Goal: Transaction & Acquisition: Purchase product/service

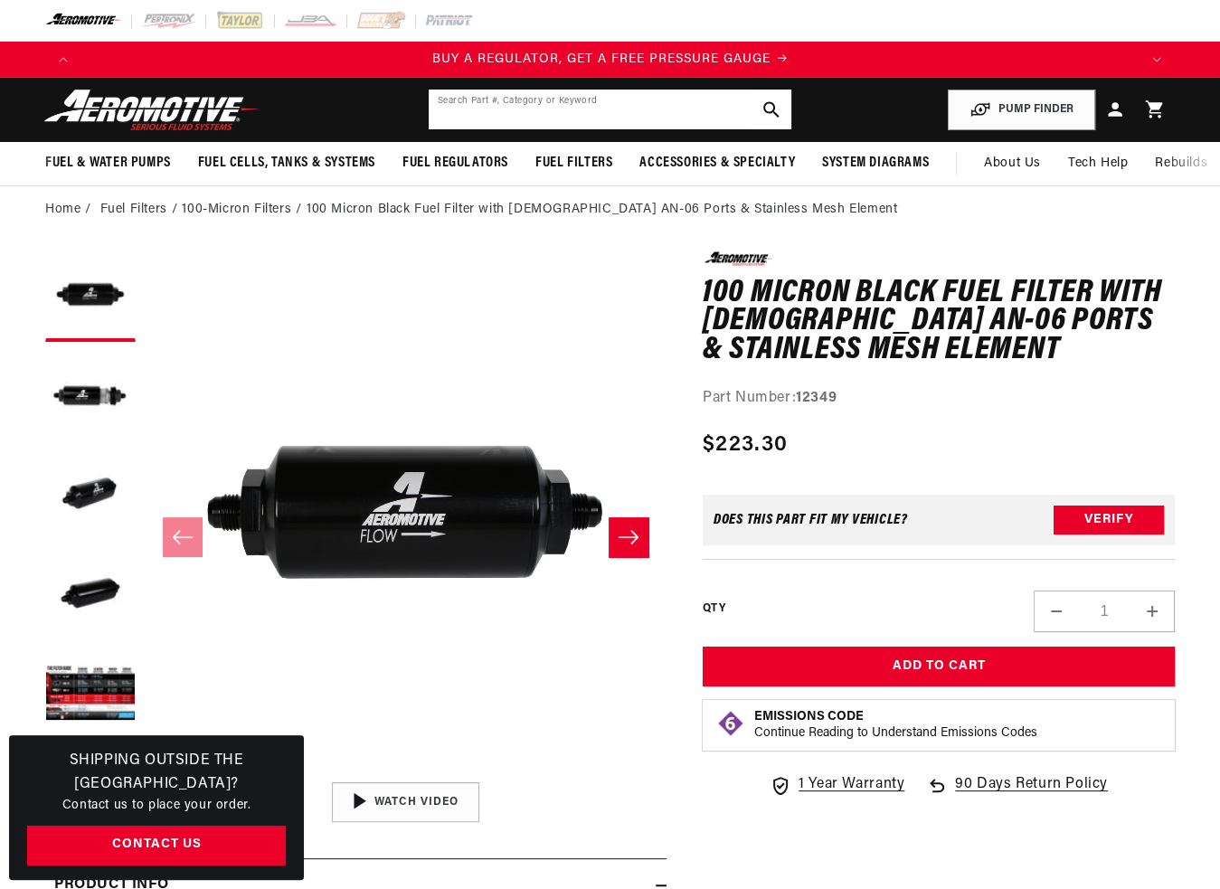
click at [619, 90] on input "text" at bounding box center [610, 110] width 363 height 40
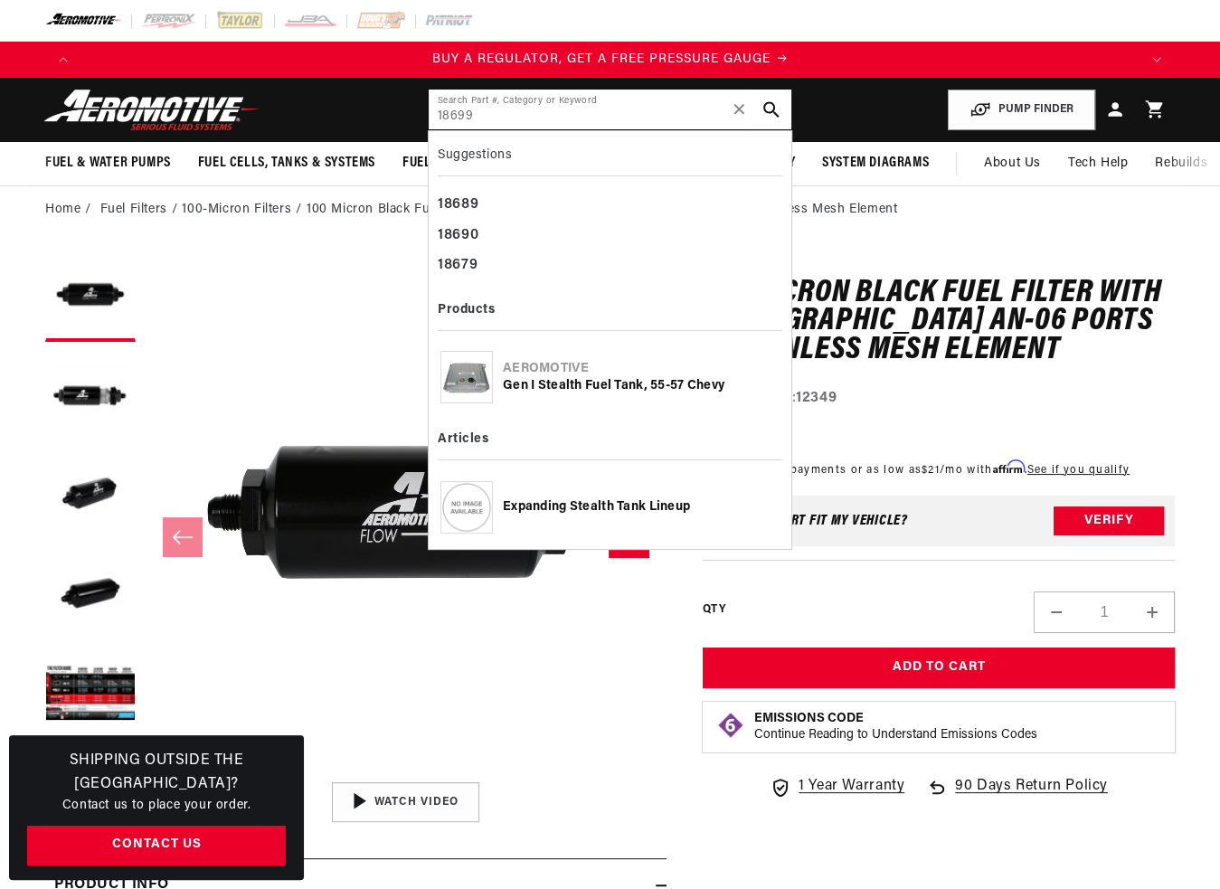
type input "18699"
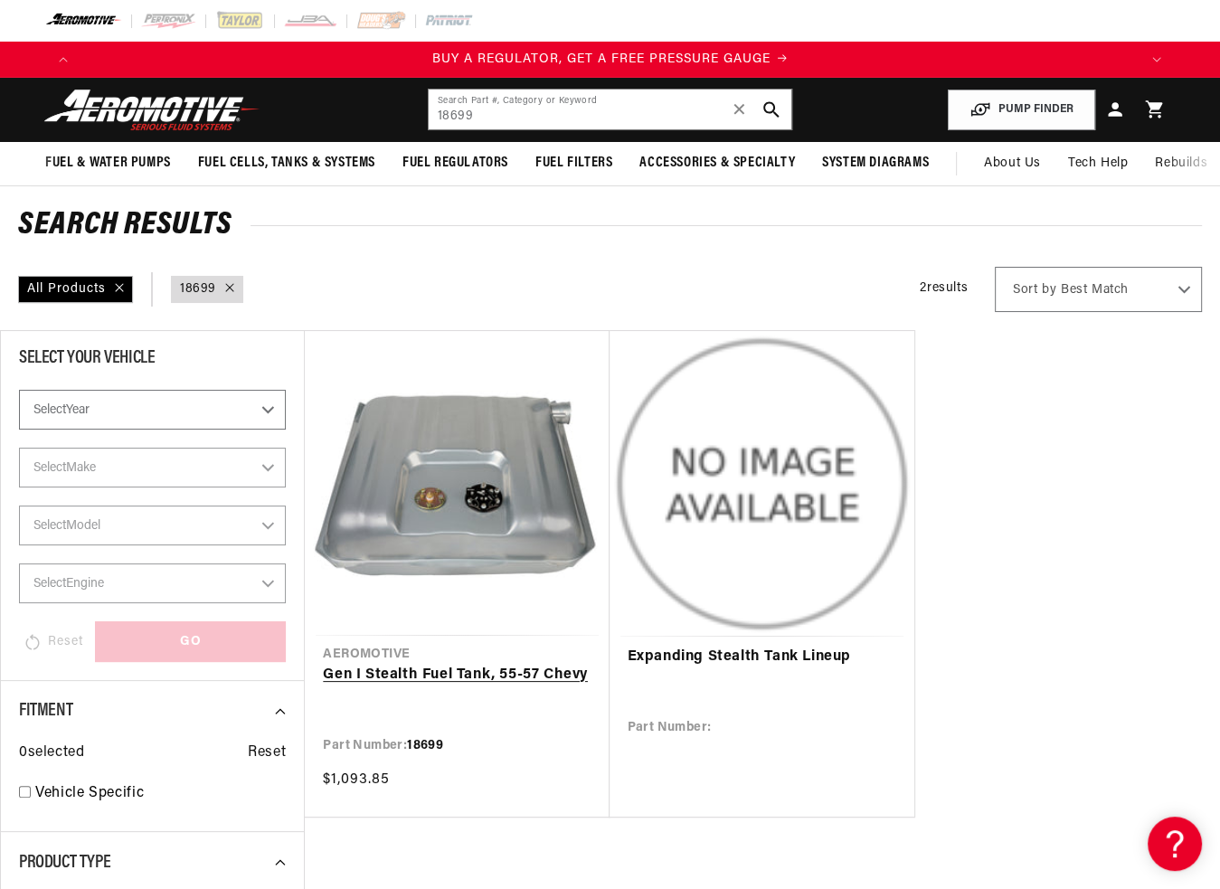
click at [445, 684] on link "Gen I Stealth Fuel Tank, 55-57 Chevy" at bounding box center [457, 676] width 268 height 24
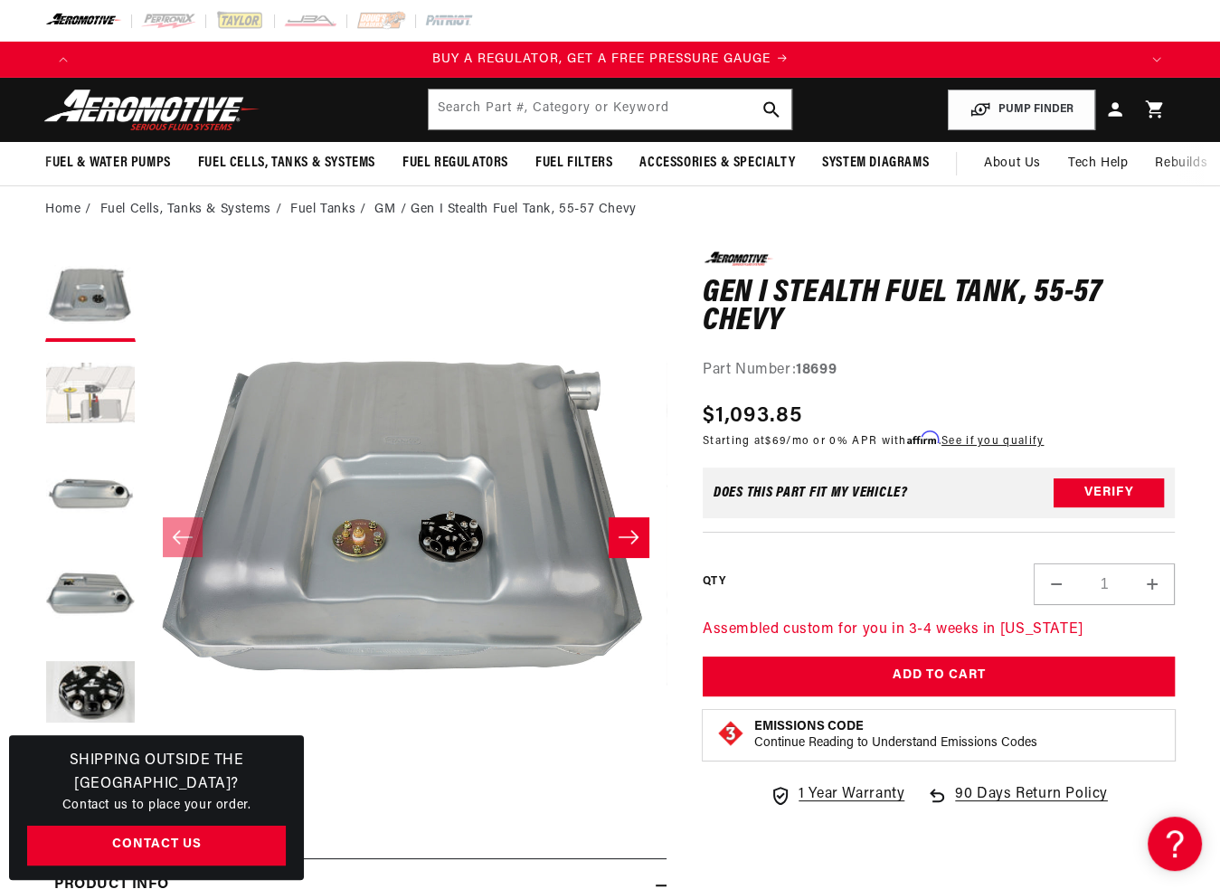
click at [112, 409] on button "Load image 2 in gallery view" at bounding box center [90, 396] width 90 height 90
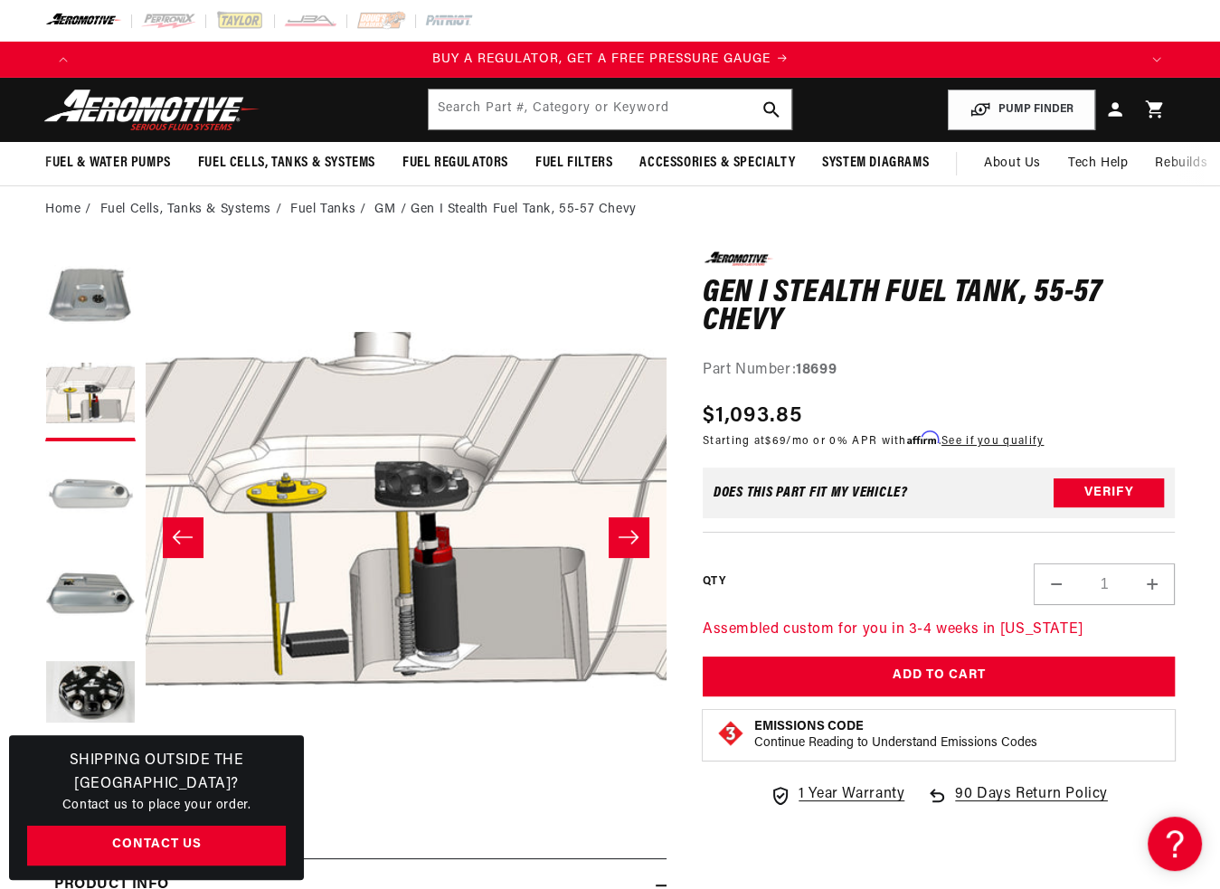
click at [92, 476] on button "Load image 3 in gallery view" at bounding box center [90, 495] width 90 height 90
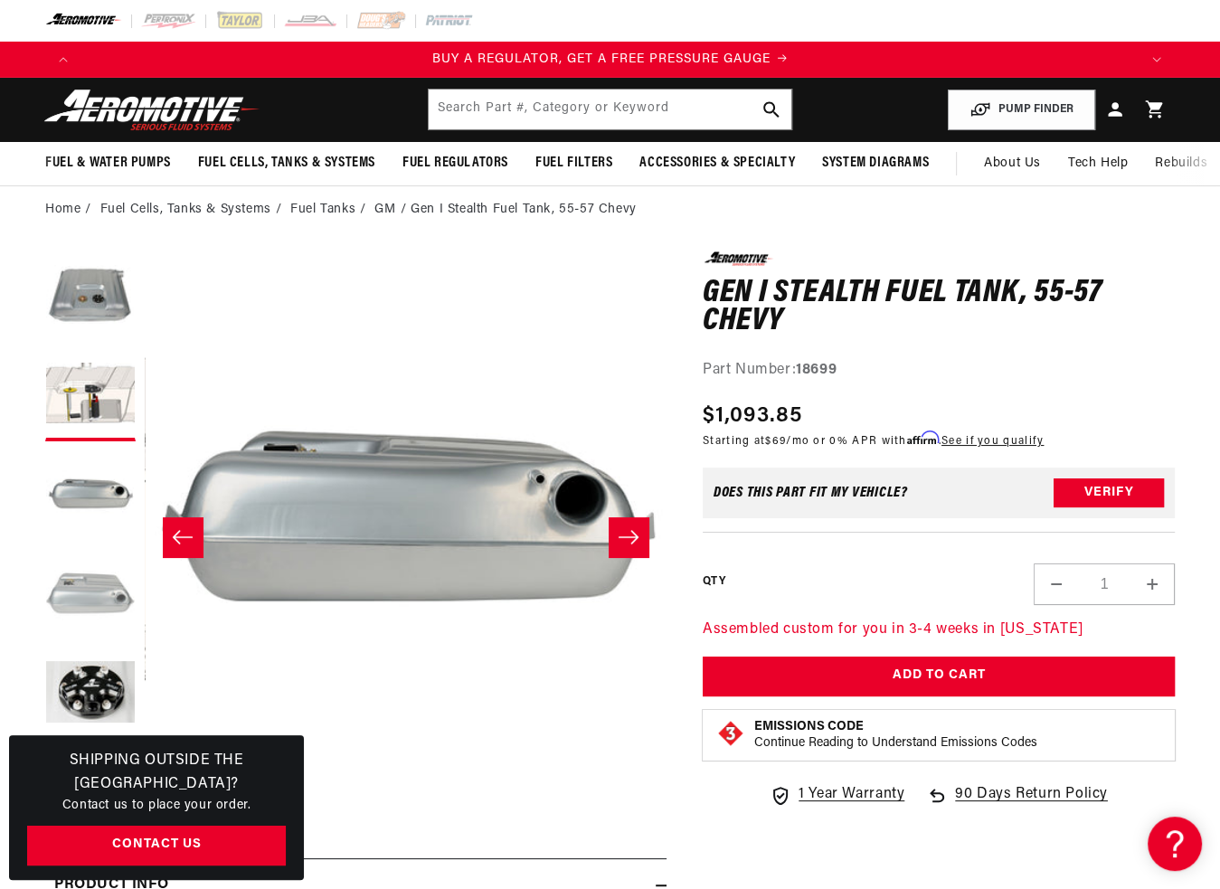
click at [112, 564] on button "Load image 4 in gallery view" at bounding box center [90, 595] width 90 height 90
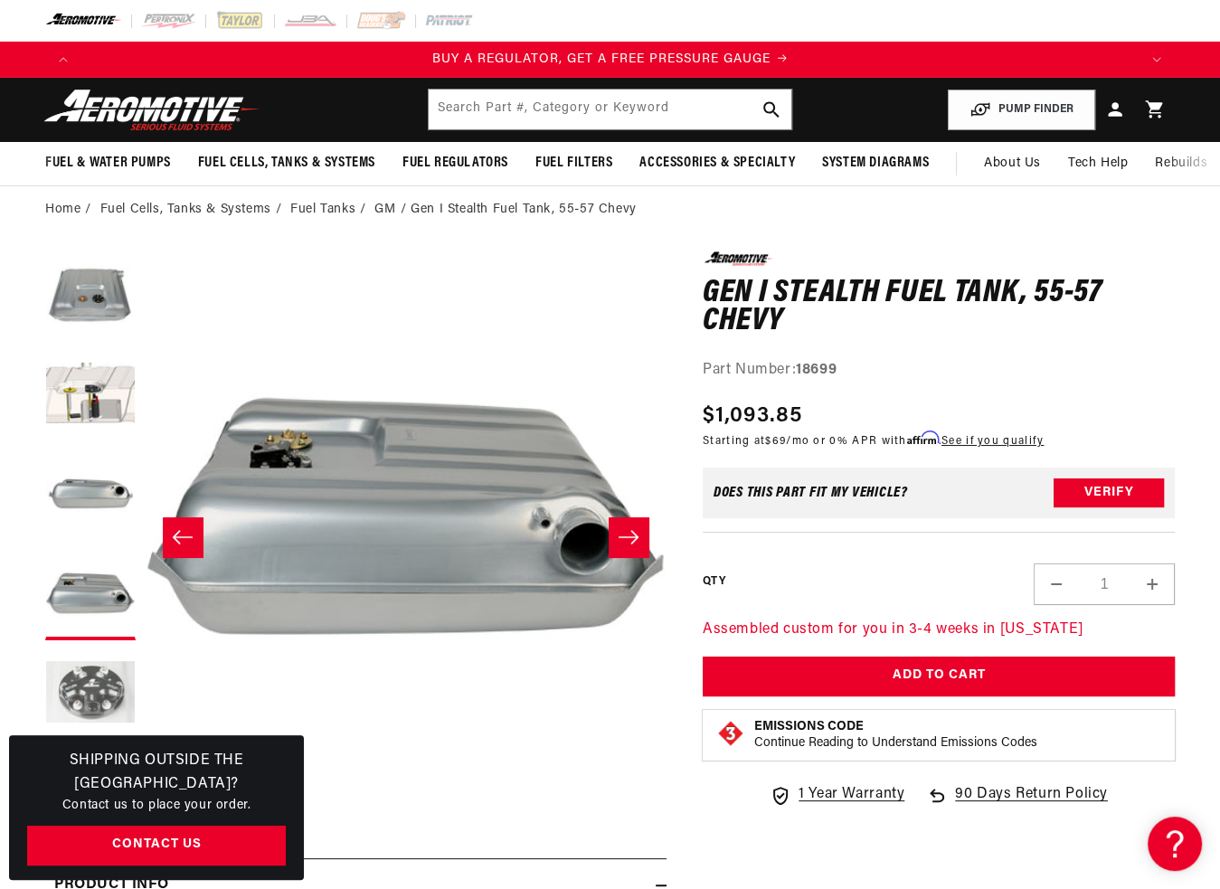
click at [108, 683] on button "Load image 5 in gallery view" at bounding box center [90, 694] width 90 height 90
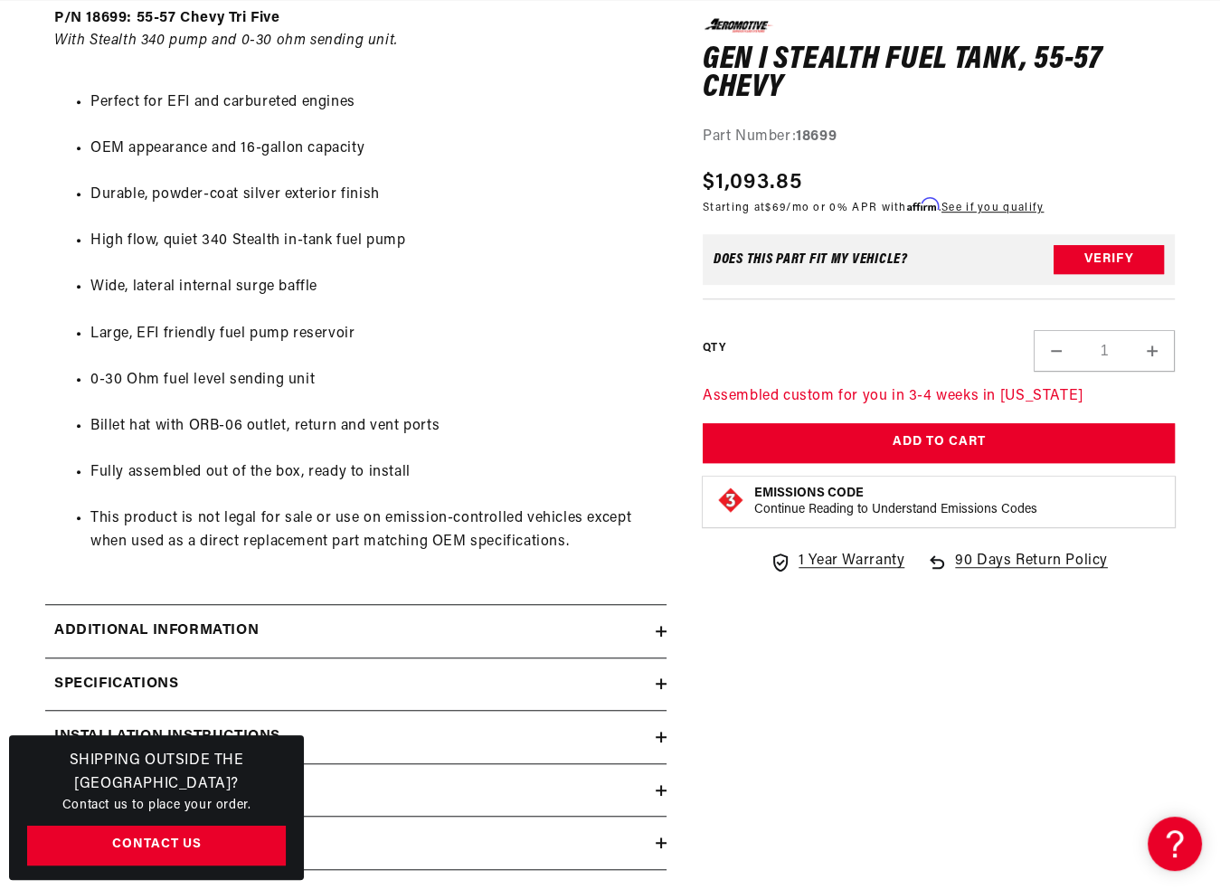
scroll to position [1085, 0]
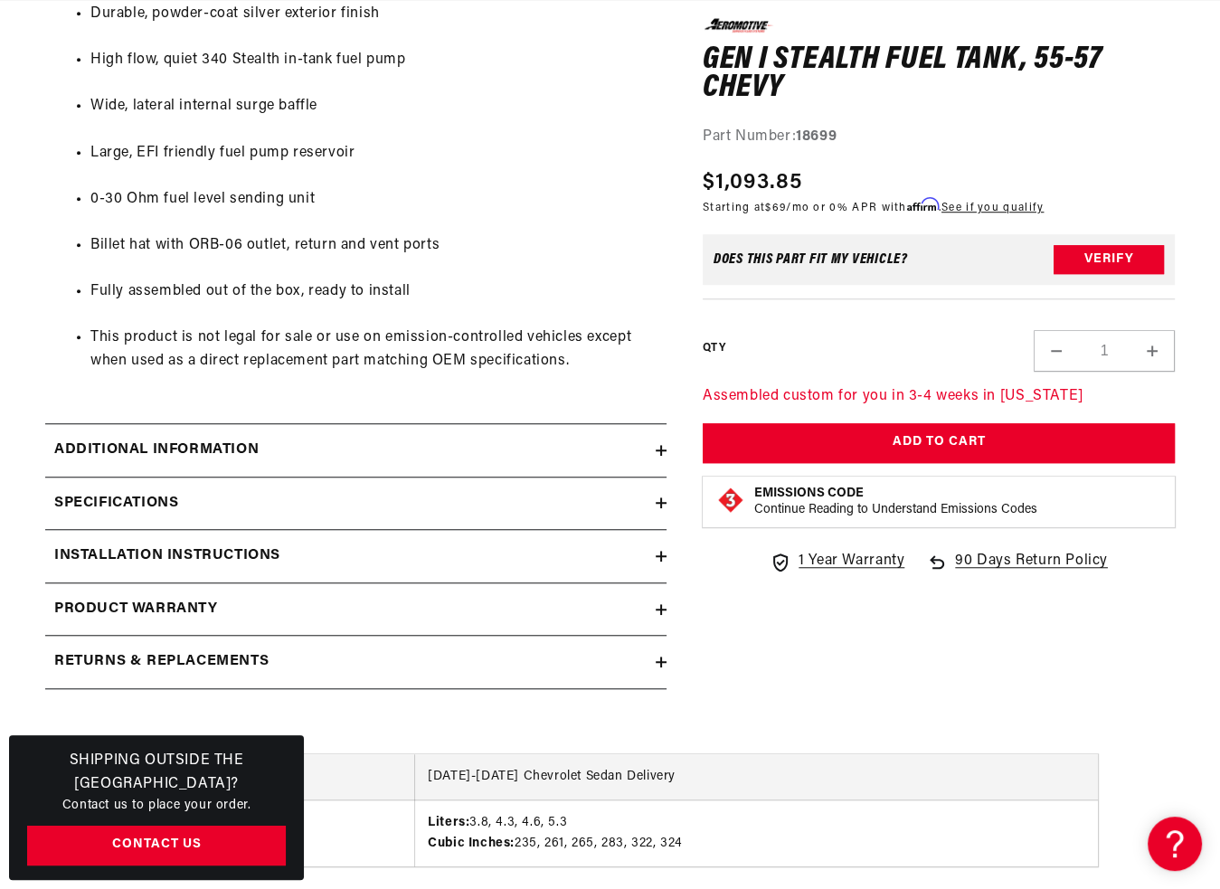
click at [330, 462] on summary "Additional information" at bounding box center [355, 450] width 621 height 52
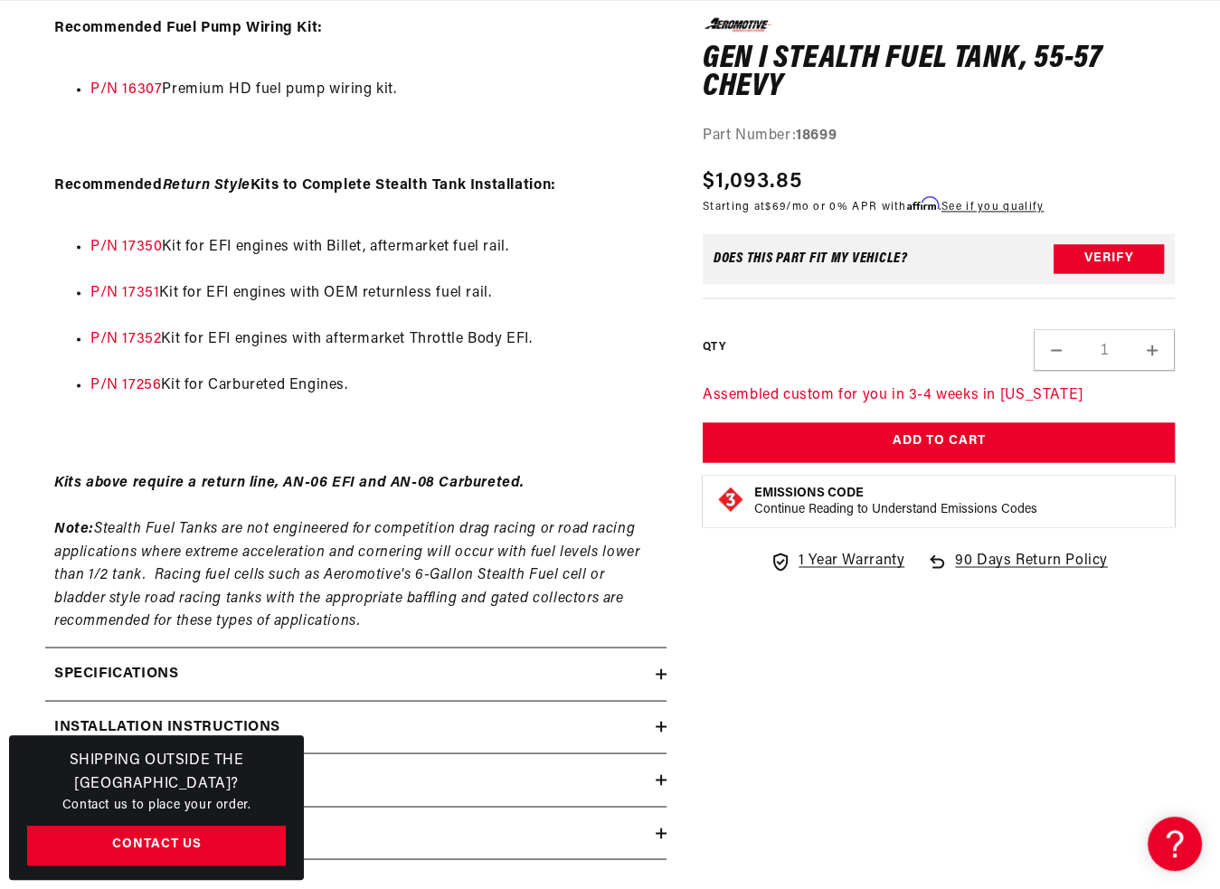
scroll to position [2712, 0]
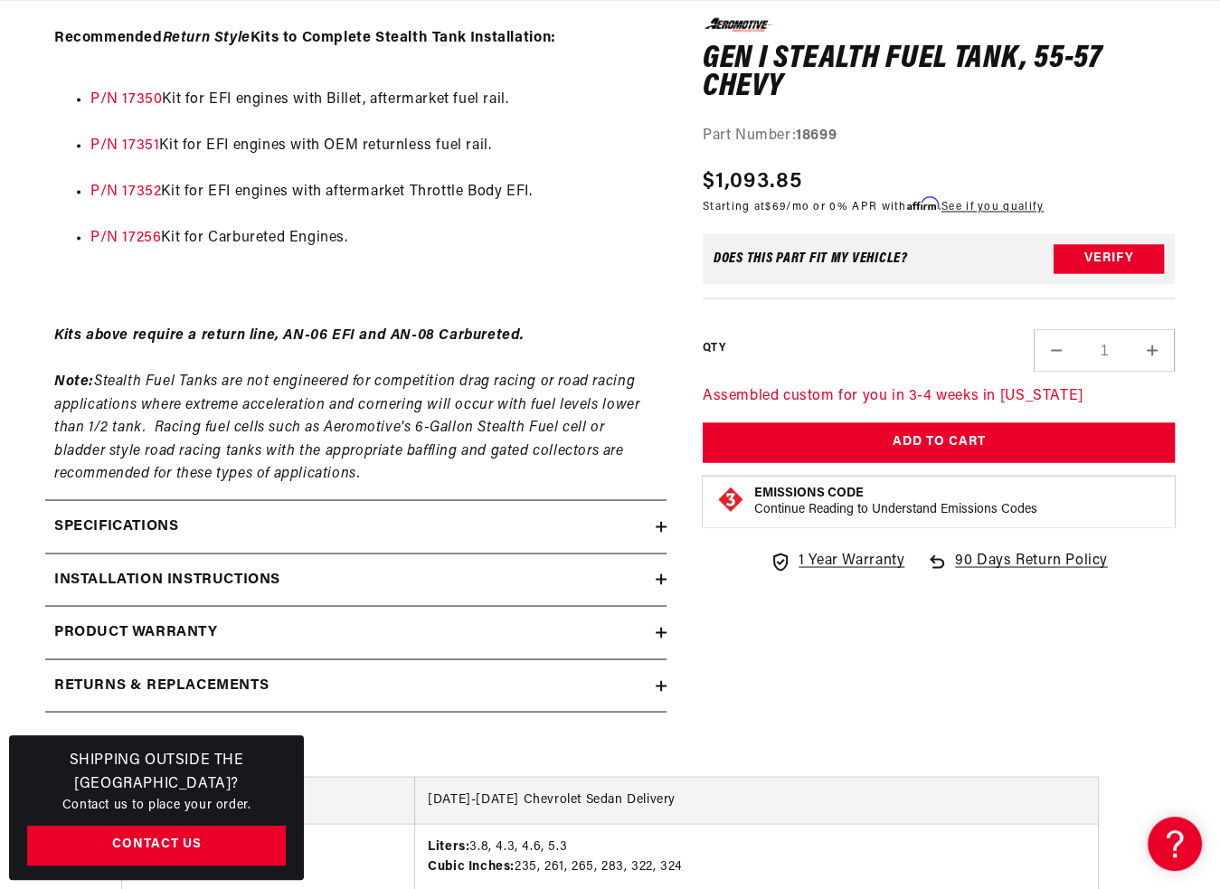
click at [298, 542] on summary "Specifications" at bounding box center [355, 526] width 621 height 52
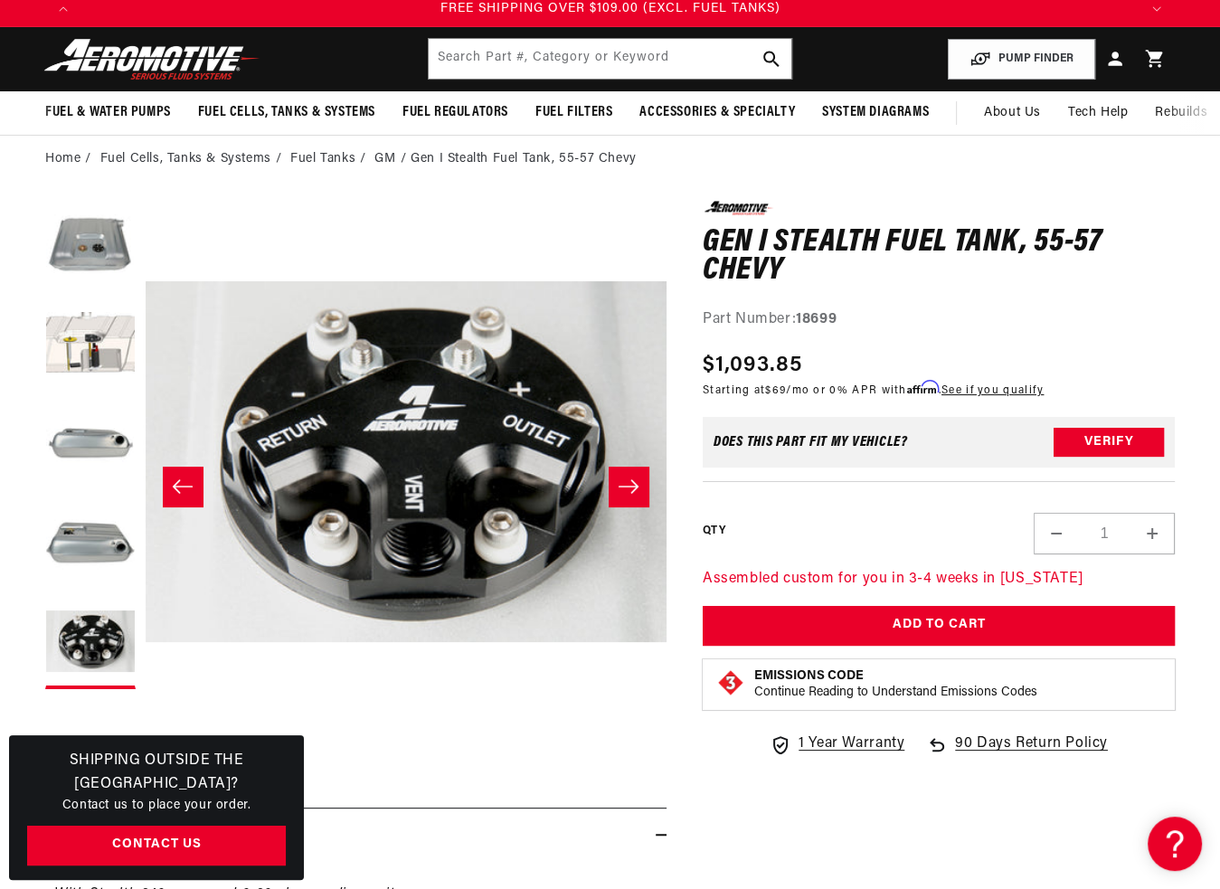
scroll to position [0, 0]
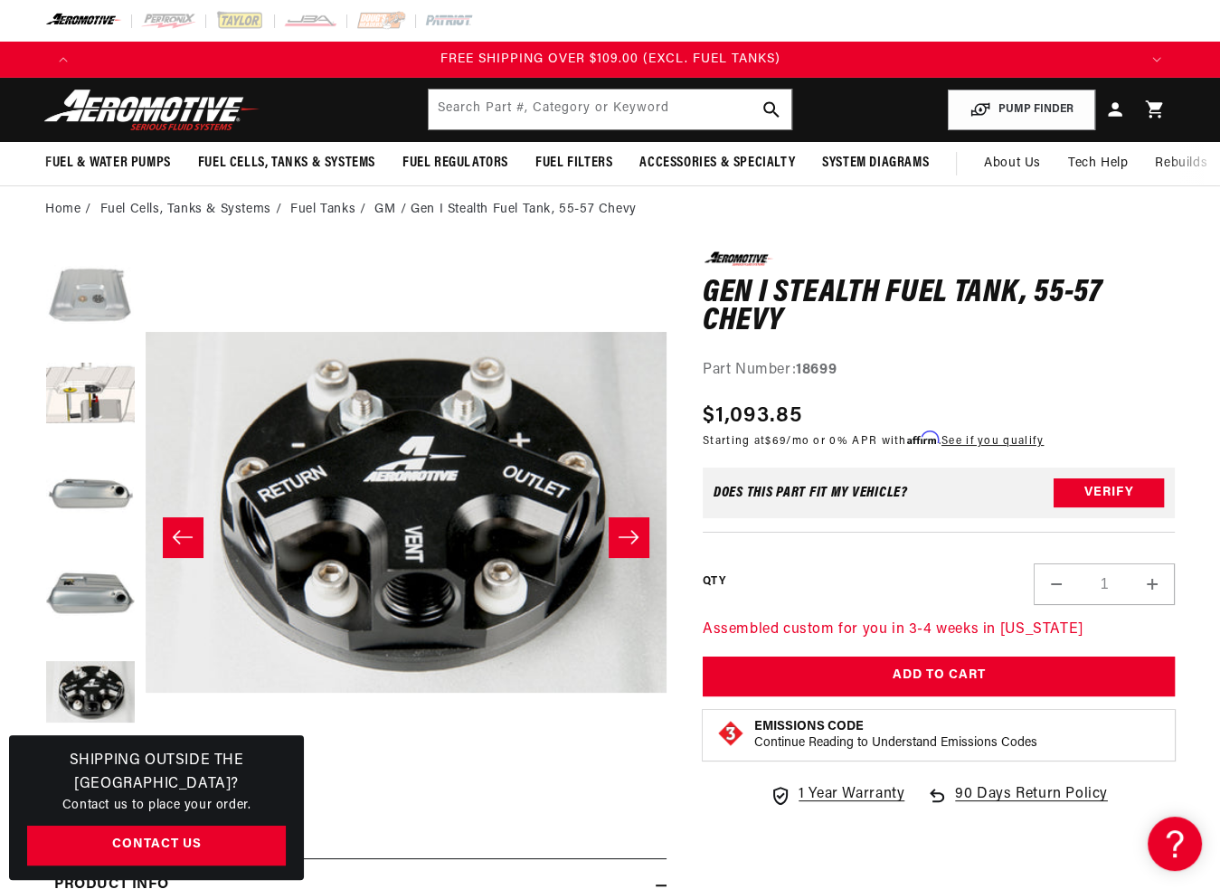
click at [99, 270] on button "Load image 1 in gallery view" at bounding box center [90, 296] width 90 height 90
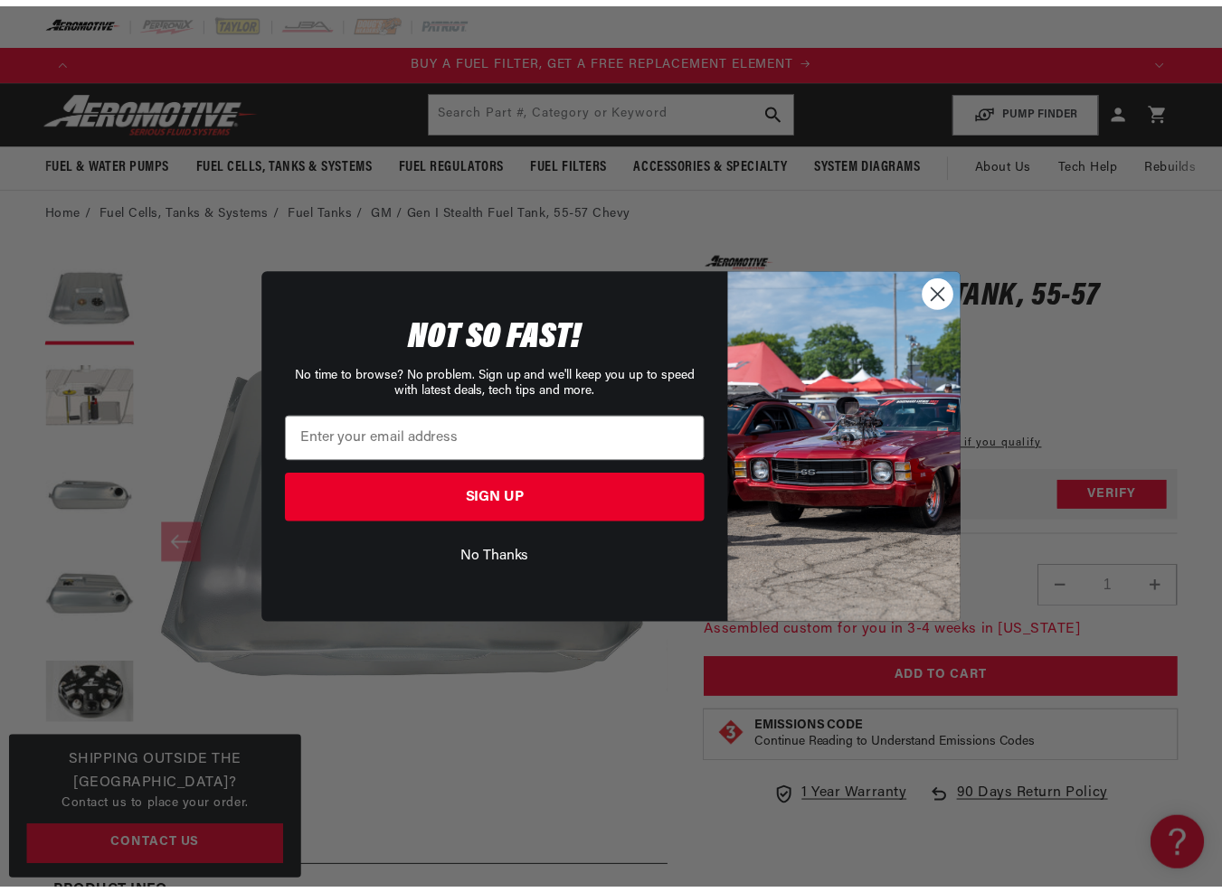
scroll to position [0, 1072]
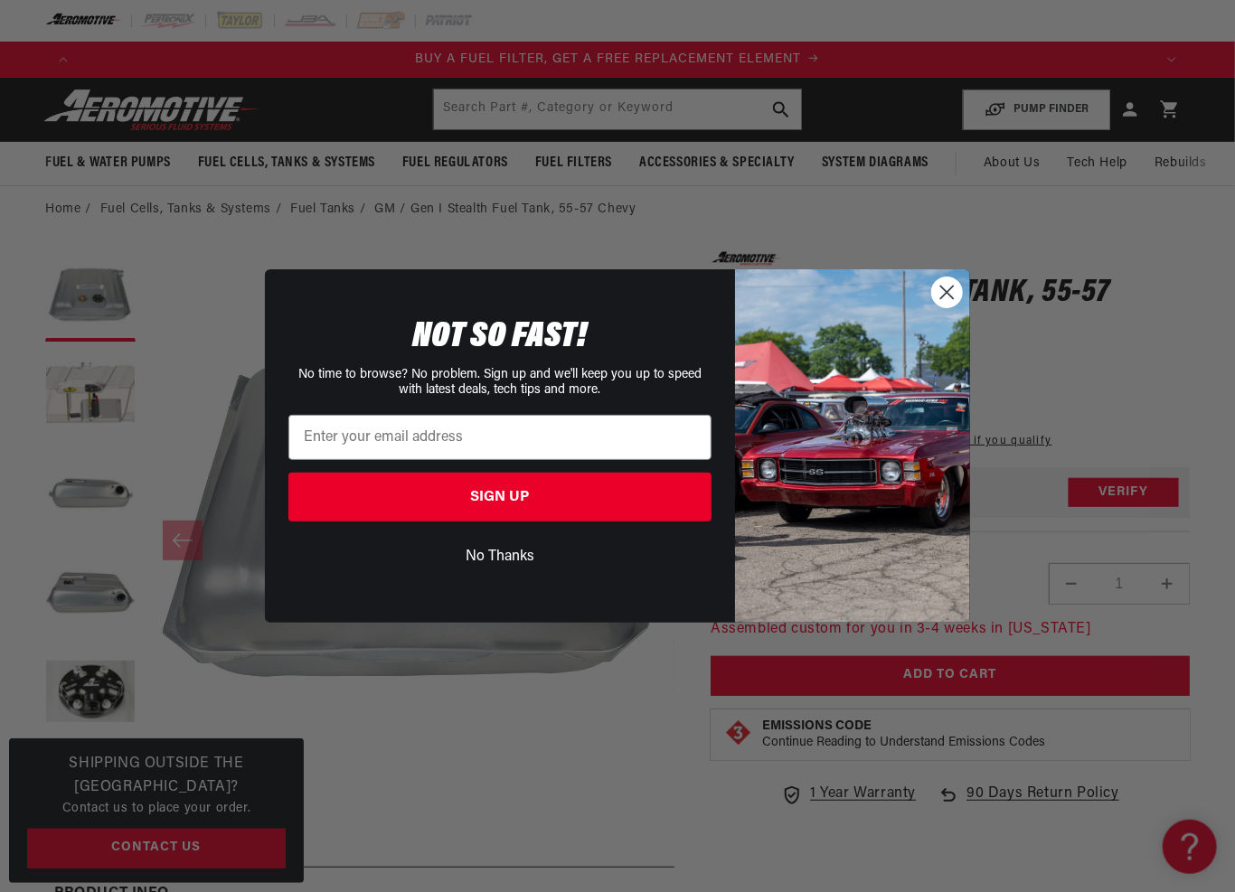
click at [958, 289] on circle "Close dialog" at bounding box center [947, 293] width 30 height 30
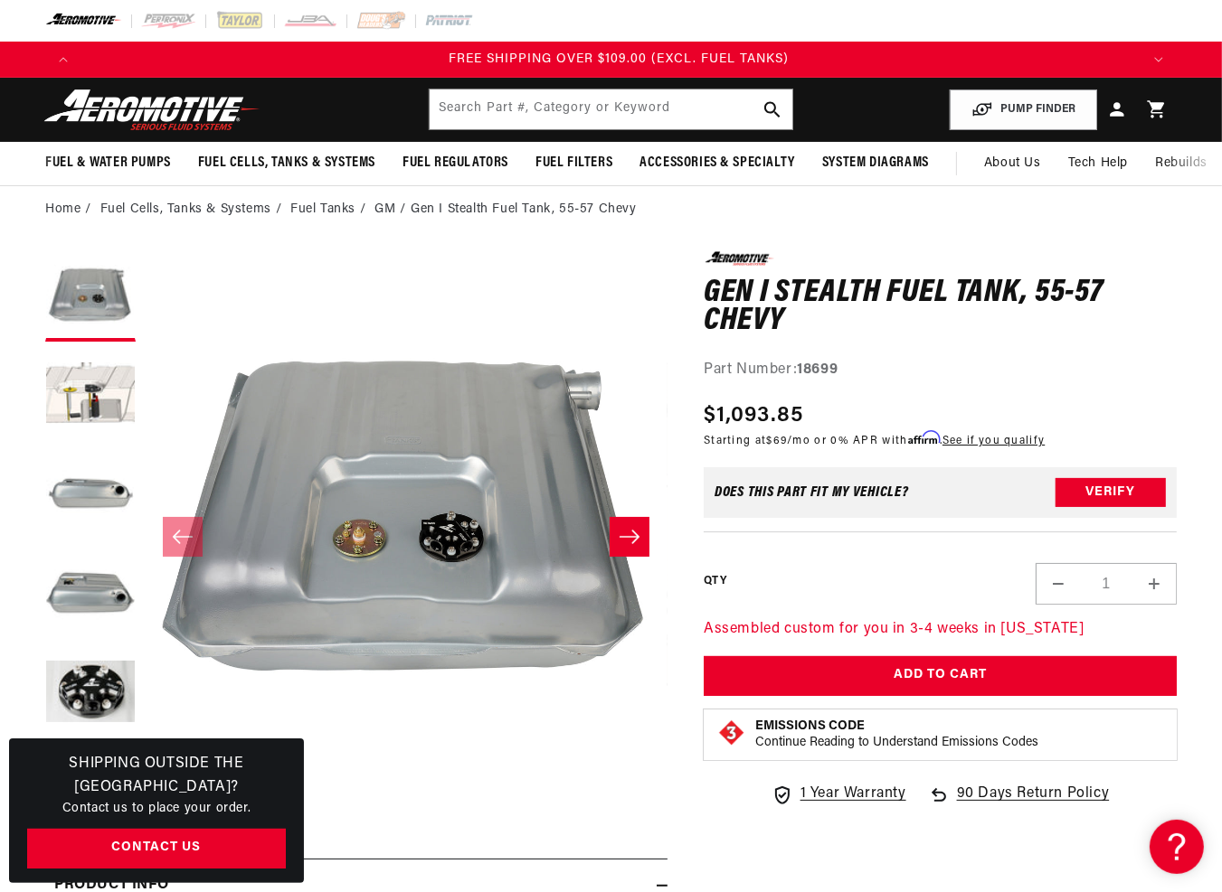
scroll to position [0, 3176]
